Goal: Information Seeking & Learning: Learn about a topic

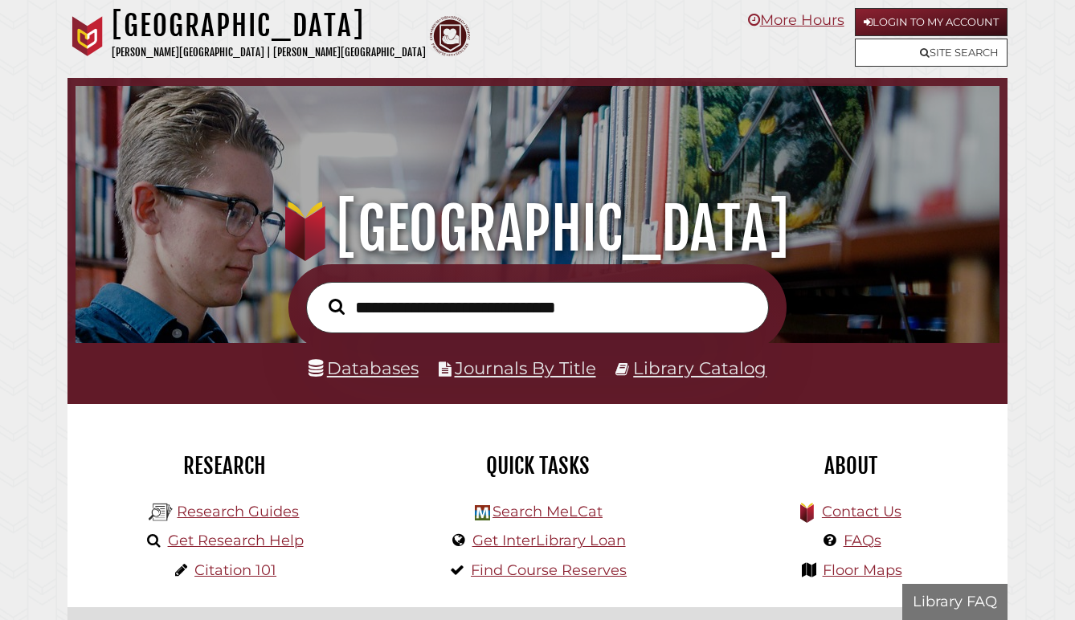
scroll to position [305, 916]
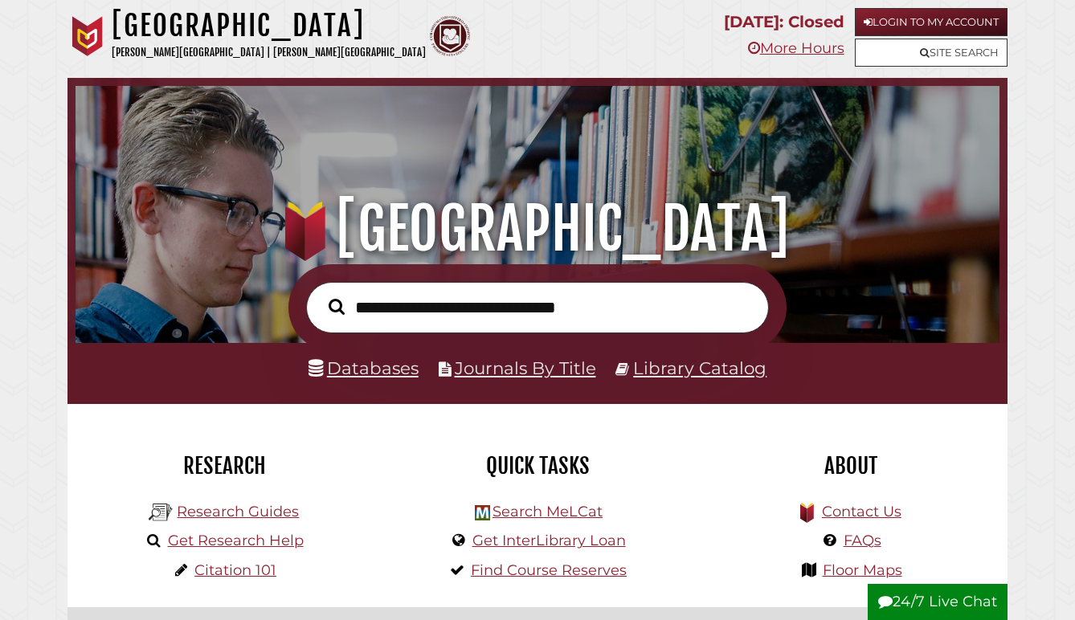
click at [391, 367] on link "Databases" at bounding box center [364, 368] width 110 height 21
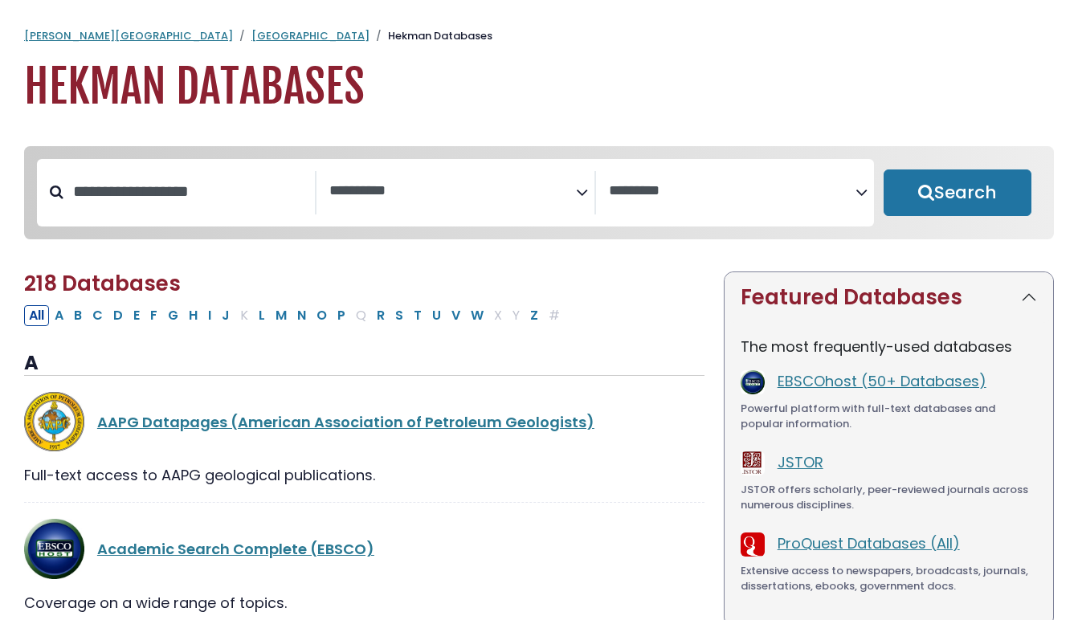
select select "Database Subject Filter"
select select "Database Vendors Filter"
click at [323, 320] on button "O" at bounding box center [322, 315] width 20 height 21
select select "Database Subject Filter"
select select "Database Vendors Filter"
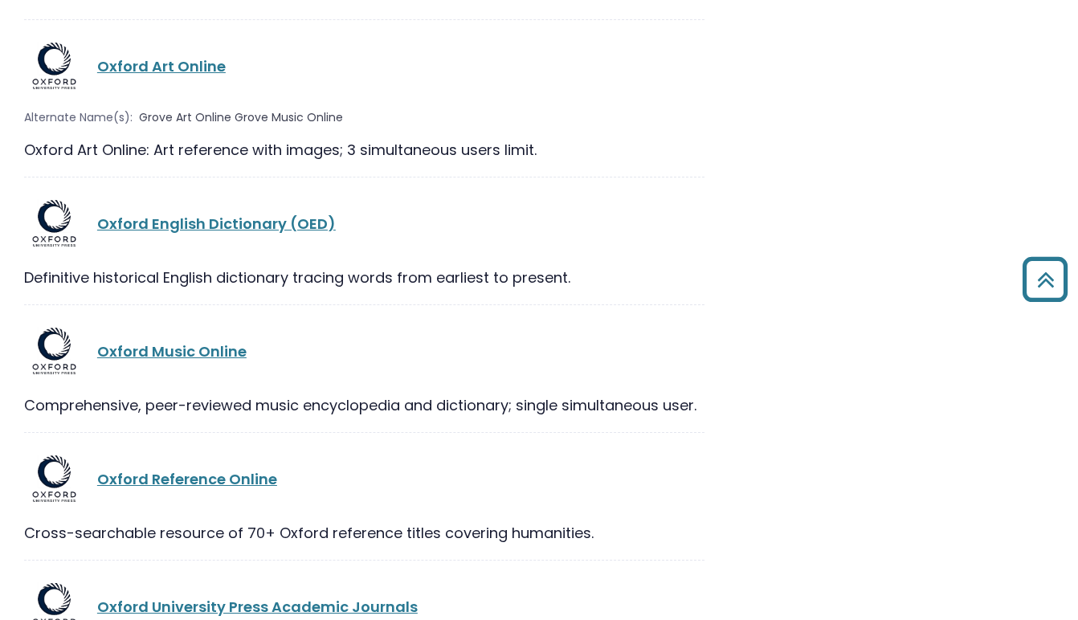
scroll to position [1064, 0]
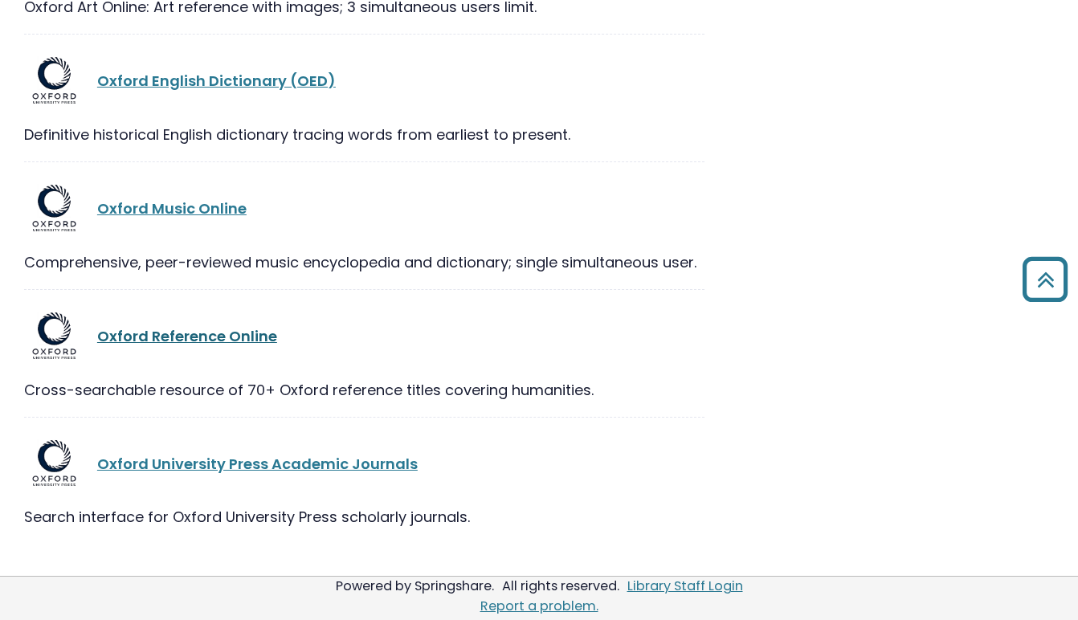
click at [239, 331] on link "Oxford Reference Online" at bounding box center [187, 336] width 180 height 20
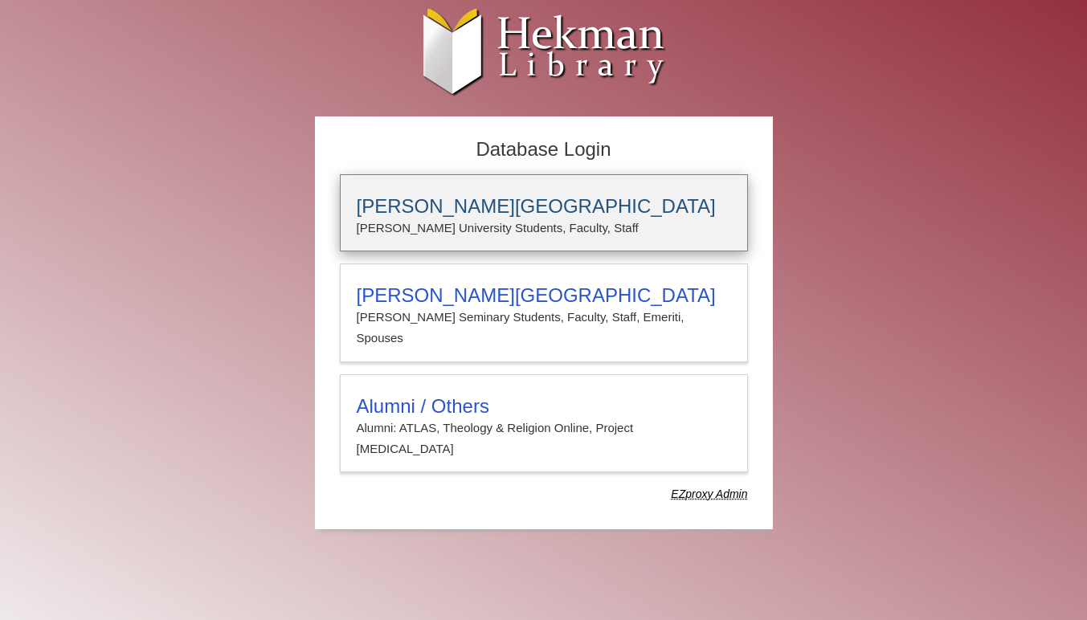
click at [518, 189] on div "Calvin University Calvin University Students, Faculty, Staff" at bounding box center [544, 212] width 408 height 77
